Goal: Share content

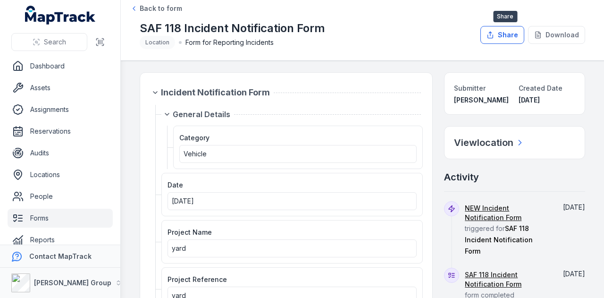
click at [512, 32] on button "Share" at bounding box center [502, 35] width 44 height 18
click at [504, 40] on button "Share" at bounding box center [502, 35] width 44 height 18
click at [505, 38] on button "Share" at bounding box center [502, 35] width 44 height 18
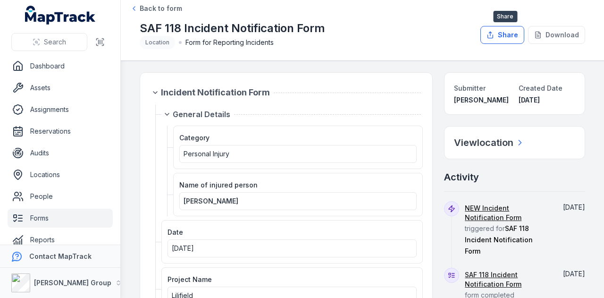
click at [504, 33] on button "Share" at bounding box center [502, 35] width 44 height 18
